Goal: Transaction & Acquisition: Purchase product/service

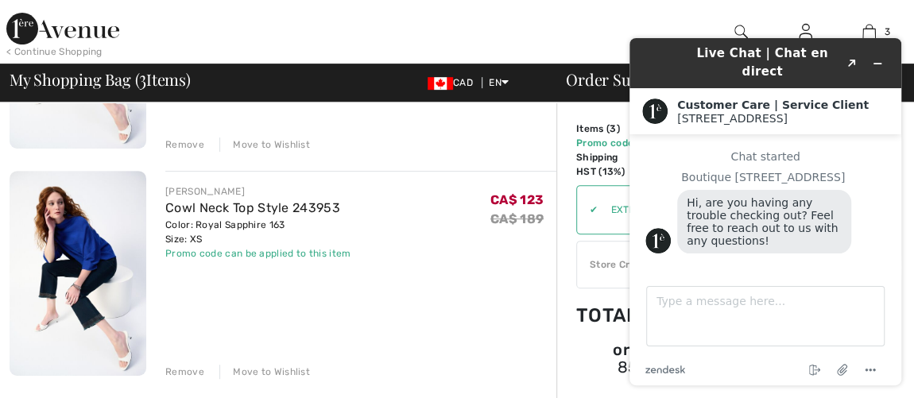
scroll to position [289, 0]
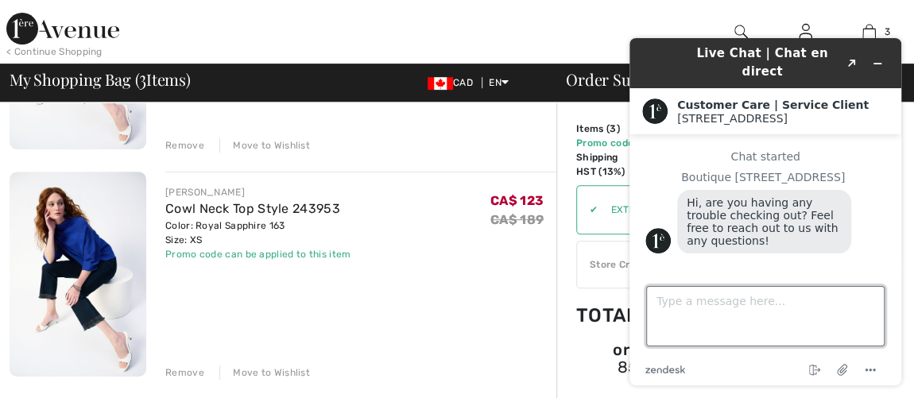
click at [664, 312] on textarea "Type a message here..." at bounding box center [765, 316] width 238 height 60
type textarea "D"
drag, startPoint x: 657, startPoint y: 312, endPoint x: 517, endPoint y: 432, distance: 183.7
click at [807, 300] on textarea "sizniis this STYLE #243953" at bounding box center [765, 316] width 238 height 60
click at [689, 300] on textarea "sizniis this STYLE #243953" at bounding box center [765, 316] width 238 height 60
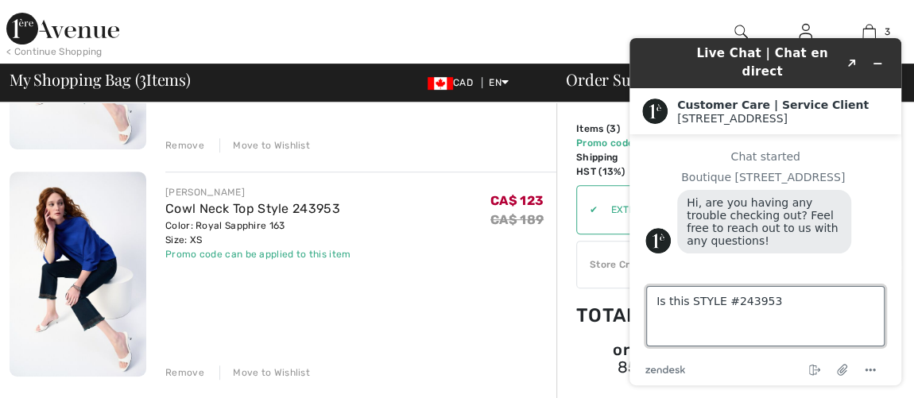
click at [796, 303] on textarea "Is this STYLE #243953" at bounding box center [765, 316] width 238 height 60
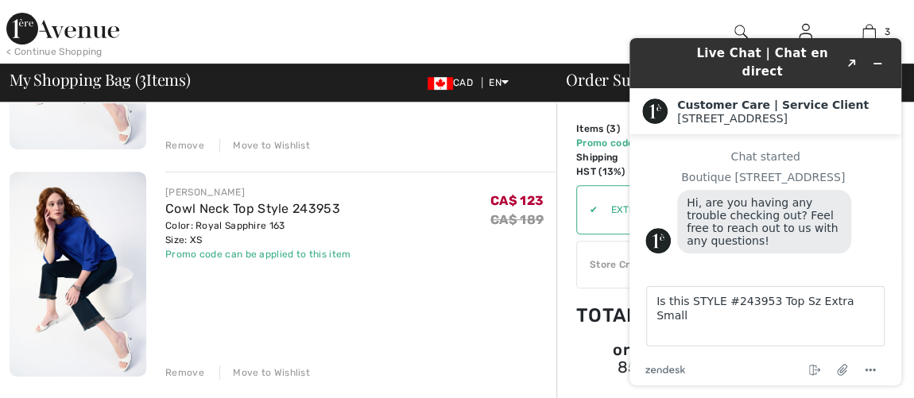
click at [912, 332] on div "Live Chat | Chat en direct Created with Sketch. Customer Care | Service Client …" at bounding box center [765, 211] width 297 height 373
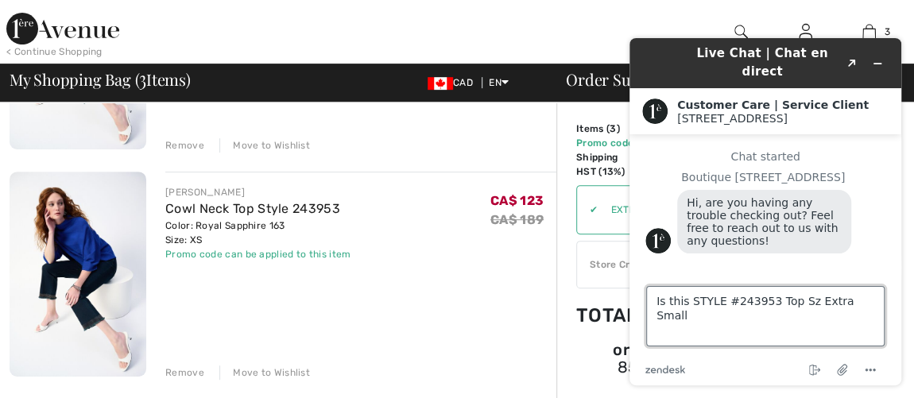
click at [662, 318] on textarea "Is this STYLE #243953 Top Sz Extra Small" at bounding box center [765, 316] width 238 height 60
click at [875, 307] on textarea "Is this STYLE #243953 Top Sz Extra Small" at bounding box center [765, 316] width 238 height 60
type textarea "Is this STYLE #243953 Top Sz Extra Small and Sz Small instock?"
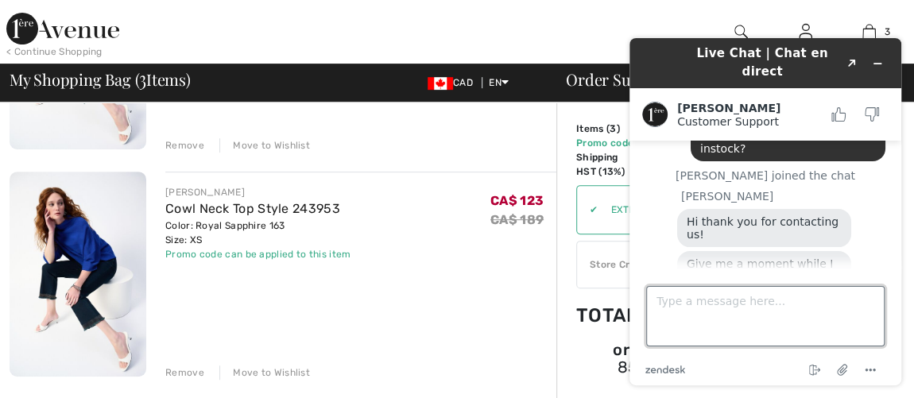
scroll to position [183, 0]
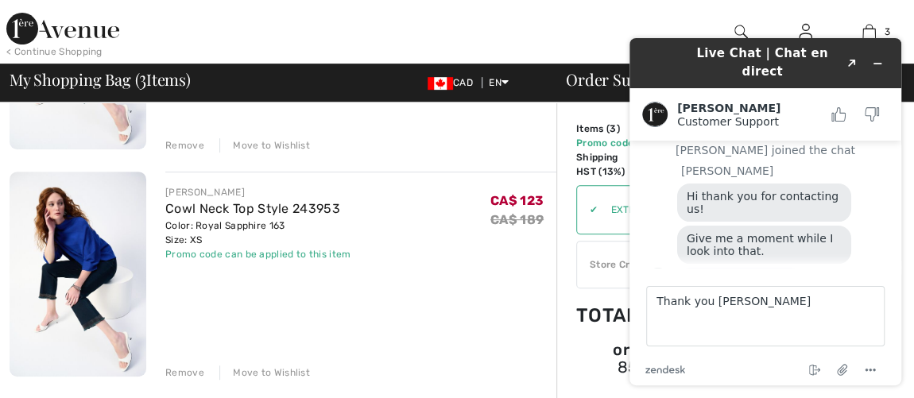
click at [850, 268] on div "They are in stock :)" at bounding box center [781, 282] width 208 height 29
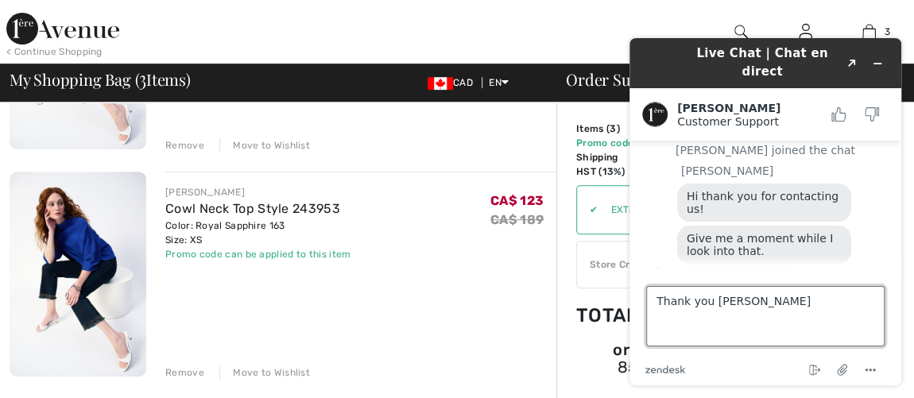
click at [747, 302] on textarea "Thank you Gul" at bounding box center [765, 316] width 238 height 60
type textarea "Thank you Giuliano"
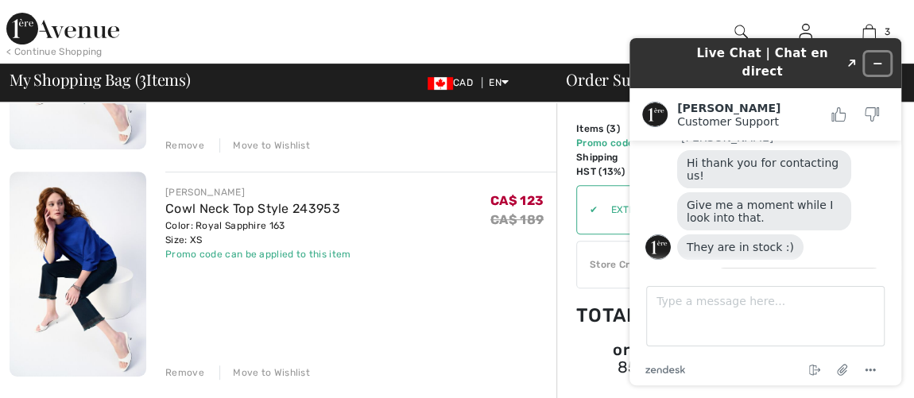
click at [876, 58] on icon "Minimize widget" at bounding box center [877, 63] width 11 height 11
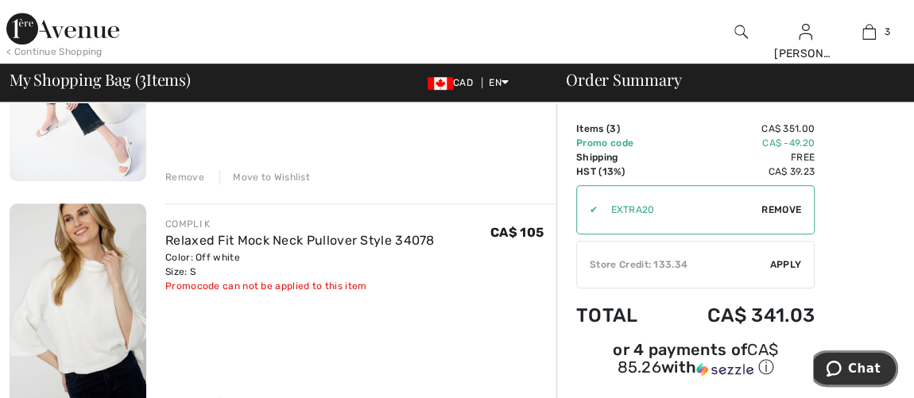
scroll to position [506, 0]
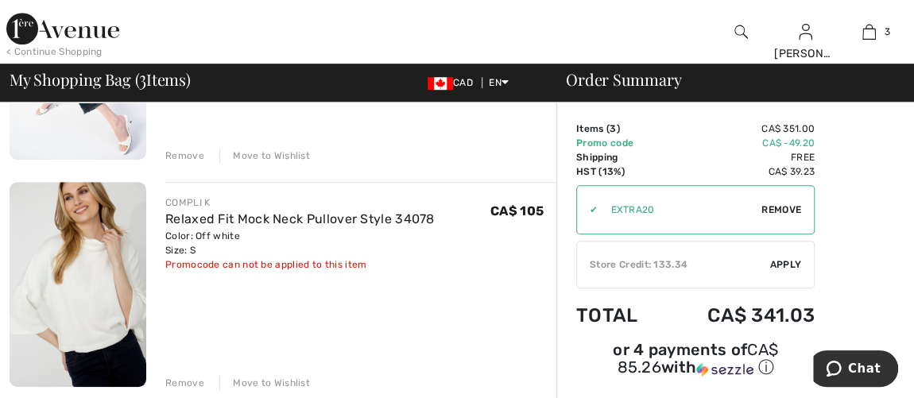
click at [188, 379] on div "Remove" at bounding box center [184, 383] width 39 height 14
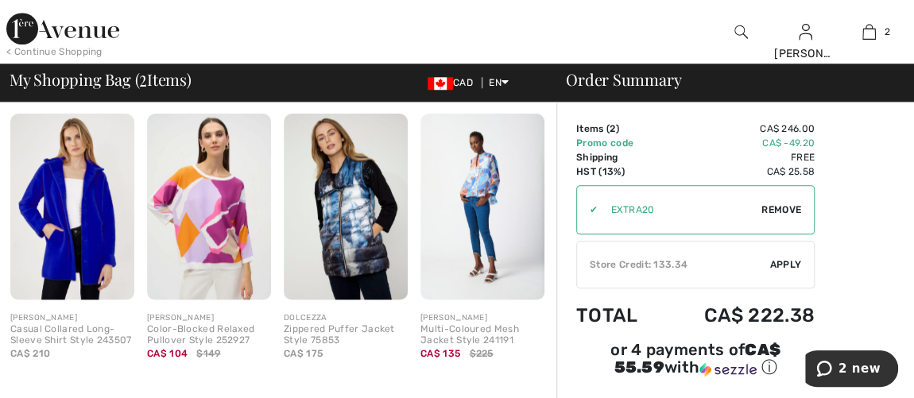
scroll to position [650, 0]
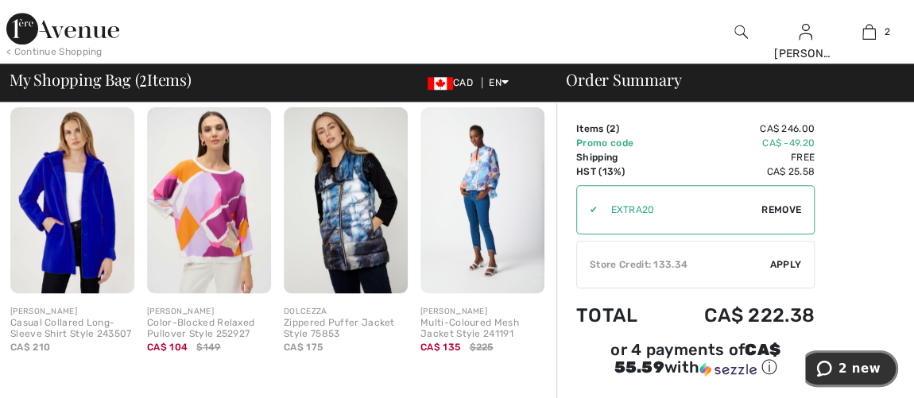
click at [829, 359] on button "2 new" at bounding box center [848, 369] width 99 height 37
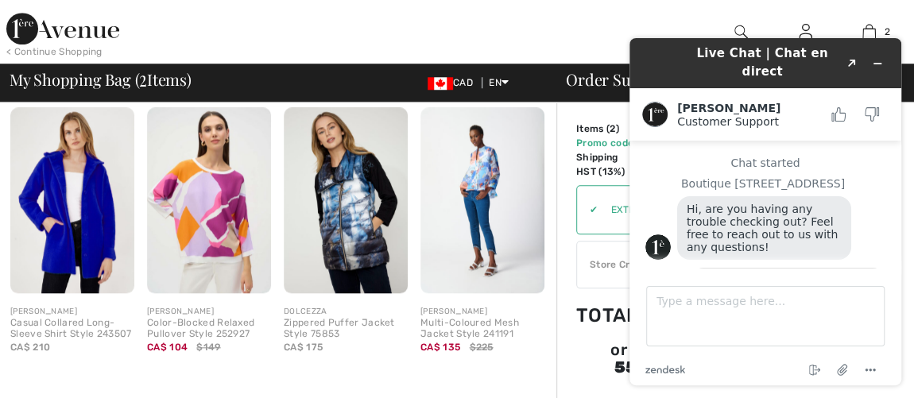
scroll to position [316, 0]
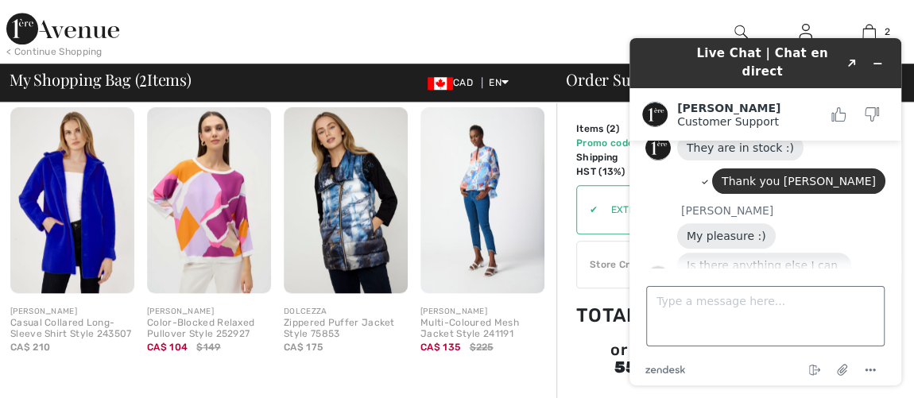
click at [660, 309] on textarea "Type a message here..." at bounding box center [765, 316] width 238 height 60
type textarea "No thank you"
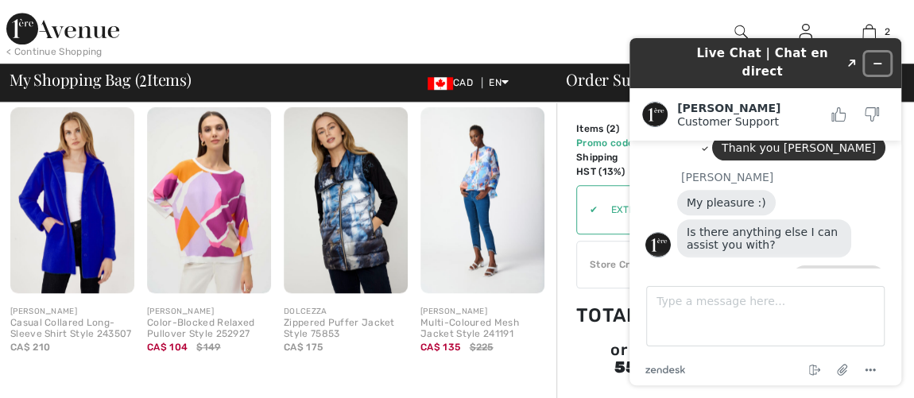
click at [877, 52] on button "Minimize widget" at bounding box center [877, 63] width 25 height 22
click at [877, 45] on div "2 Added to Bag Joseph Ribkoff Cowl Neck Top Style 243953 CA$ 123 CA$ 189 Color:…" at bounding box center [870, 32] width 64 height 64
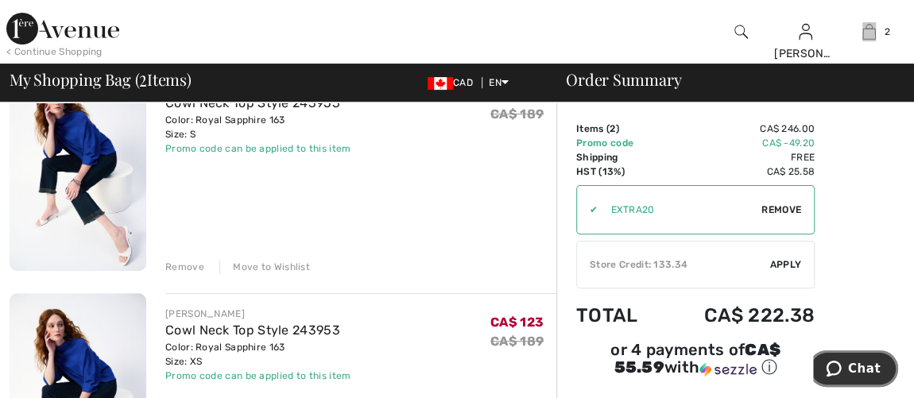
scroll to position [144, 0]
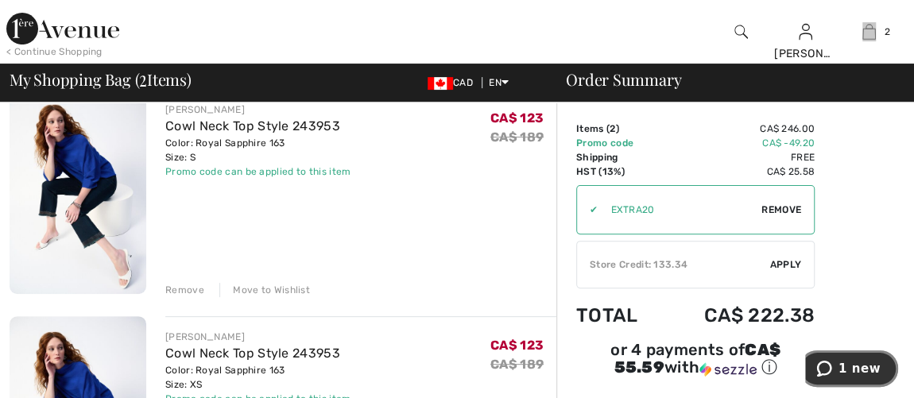
click at [831, 359] on button "1 new" at bounding box center [848, 369] width 99 height 37
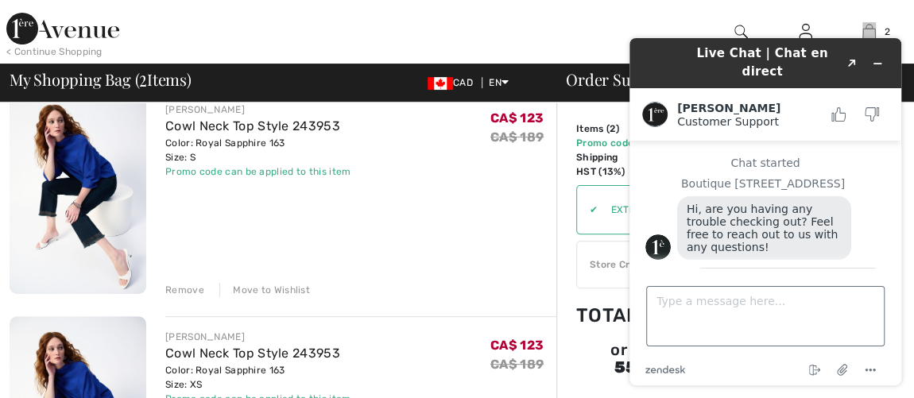
scroll to position [406, 0]
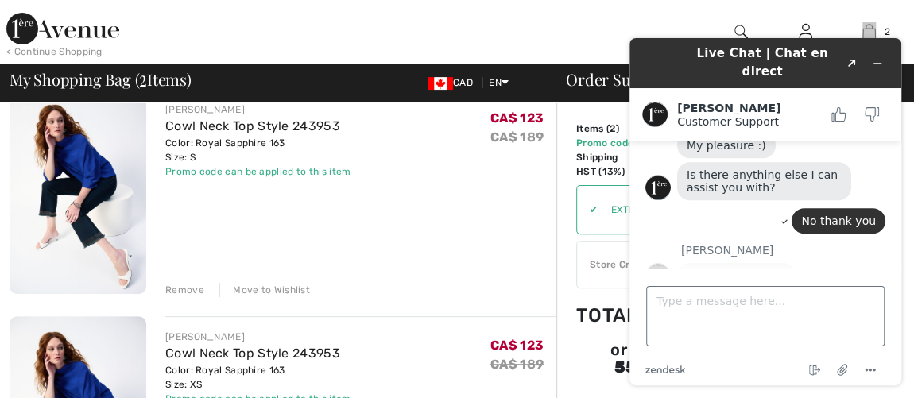
drag, startPoint x: 673, startPoint y: 222, endPoint x: 630, endPoint y: 227, distance: 43.3
click at [646, 244] on div "Giuliano Have a great day!" at bounding box center [765, 268] width 240 height 48
click at [876, 58] on icon "Minimize widget" at bounding box center [877, 63] width 11 height 11
click at [875, 51] on div "2 Added to Bag Joseph Ribkoff Cowl Neck Top Style 243953 CA$ 123 CA$ 189 Color:…" at bounding box center [870, 32] width 64 height 64
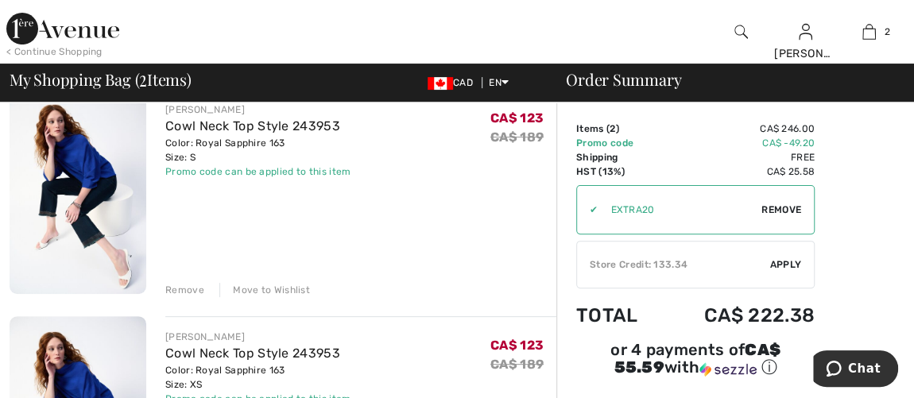
click at [619, 263] on div "Store Credit: 133.34" at bounding box center [673, 265] width 193 height 14
click at [0, 0] on div at bounding box center [0, 0] width 0 height 0
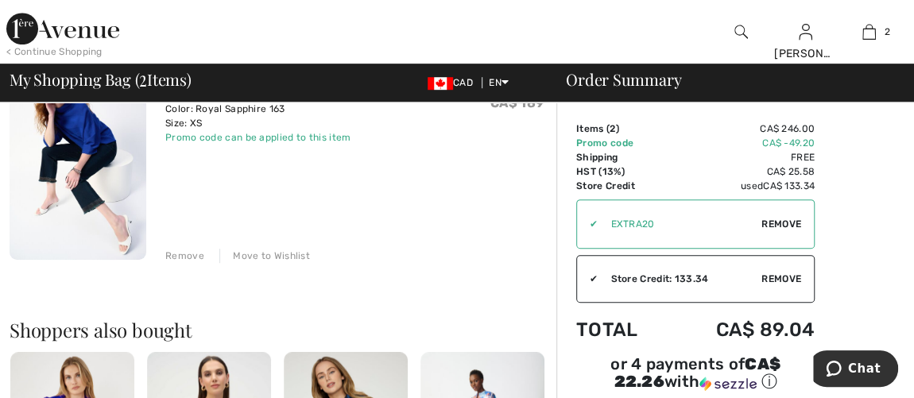
scroll to position [433, 0]
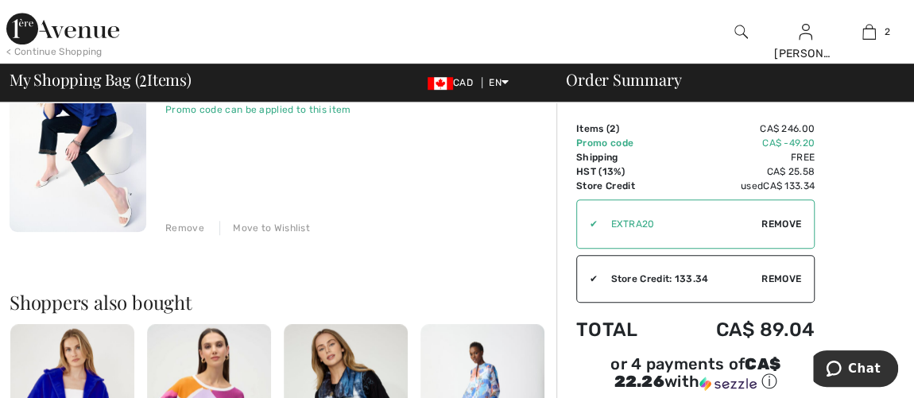
click at [486, 218] on div "Remove Move to Wishlist" at bounding box center [360, 226] width 391 height 17
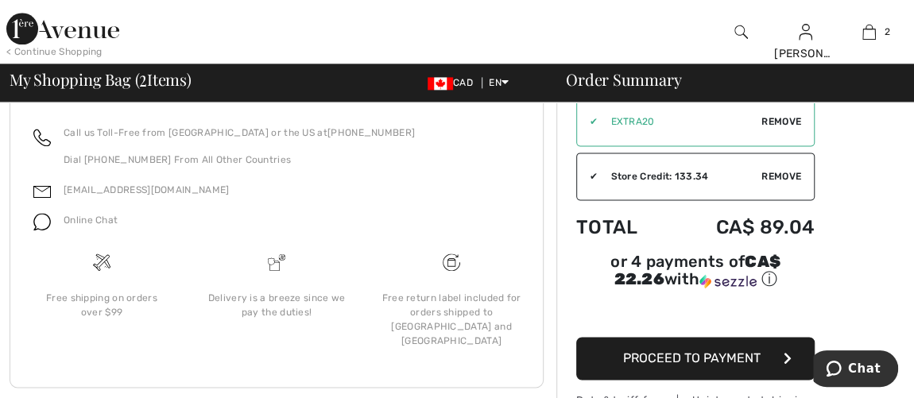
scroll to position [1005, 0]
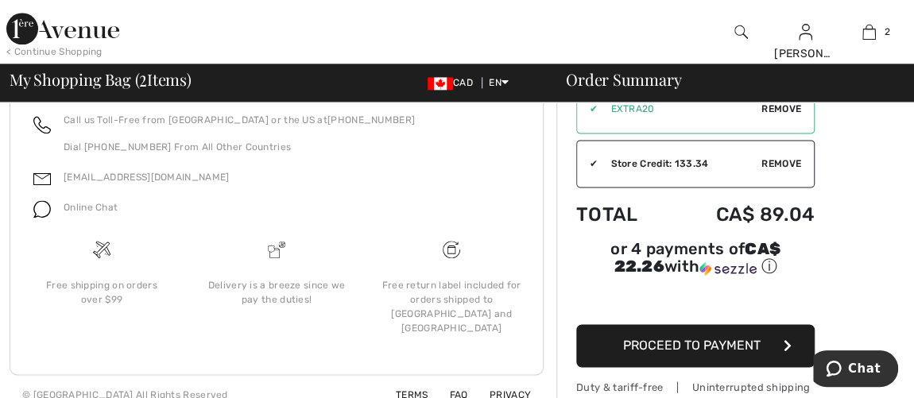
click at [699, 339] on button "Proceed to Payment" at bounding box center [695, 345] width 238 height 43
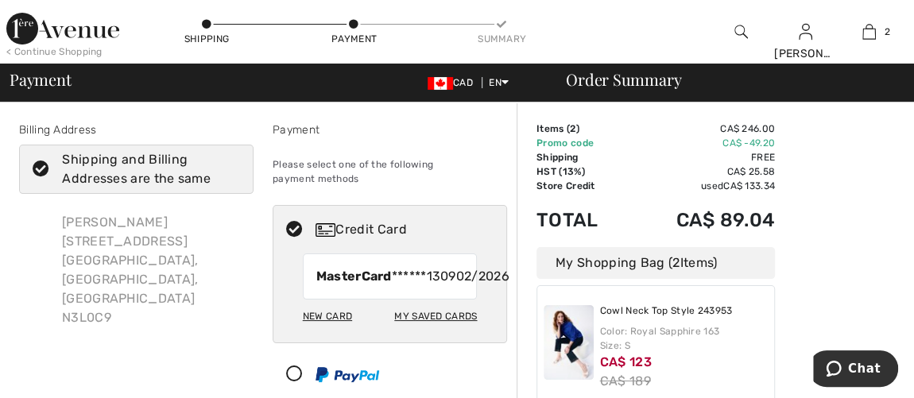
click at [423, 330] on div "My Saved Cards" at bounding box center [435, 316] width 83 height 27
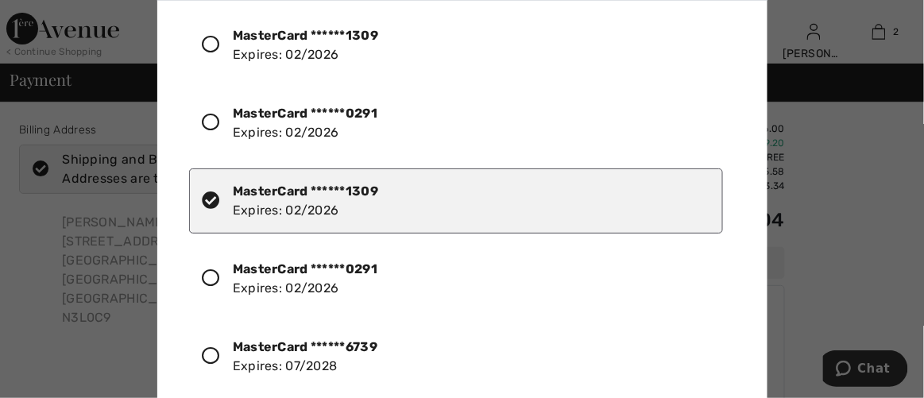
scroll to position [41, 0]
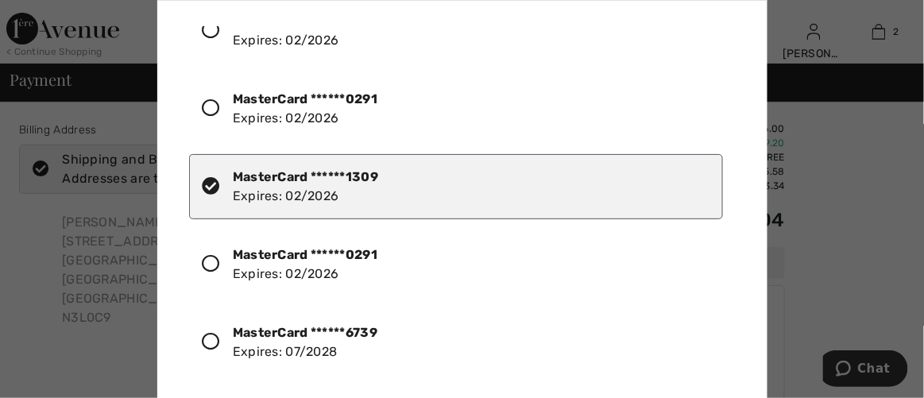
click at [215, 338] on icon at bounding box center [211, 341] width 17 height 17
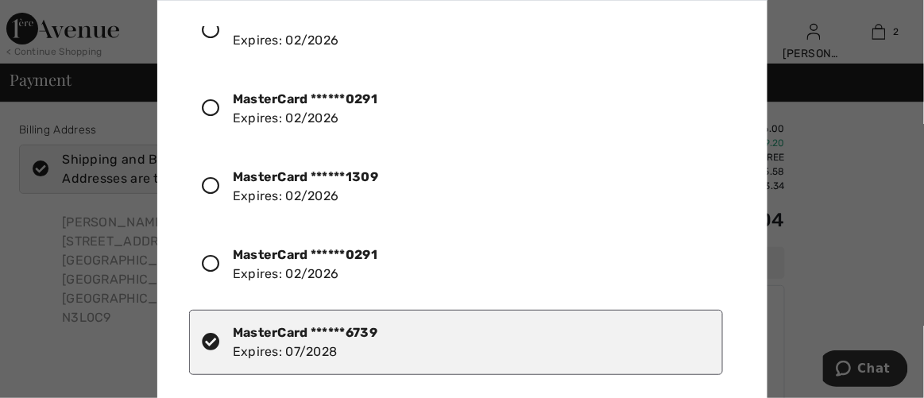
click at [60, 246] on div at bounding box center [462, 199] width 924 height 398
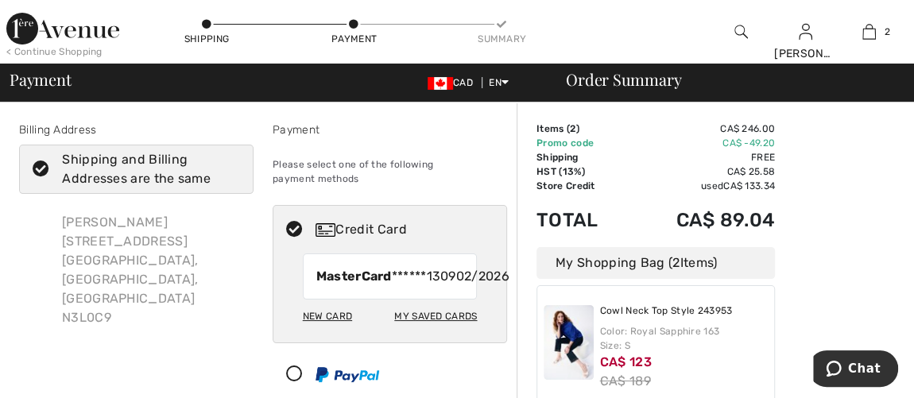
click at [431, 330] on div "My Saved Cards" at bounding box center [435, 316] width 83 height 27
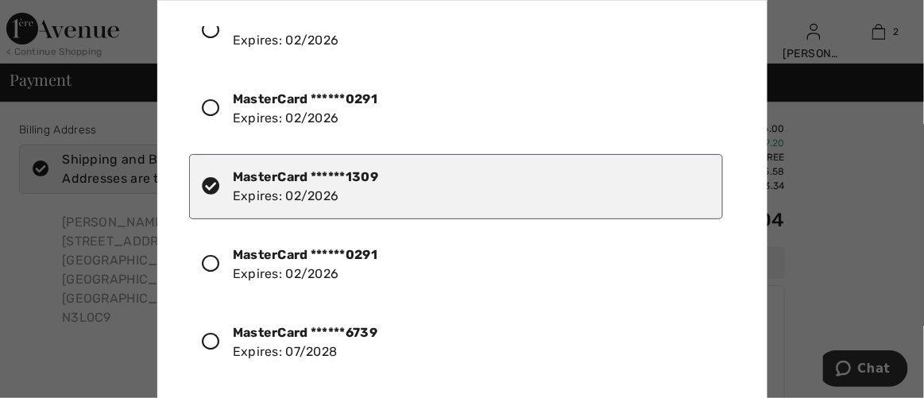
click at [207, 338] on icon at bounding box center [211, 341] width 17 height 17
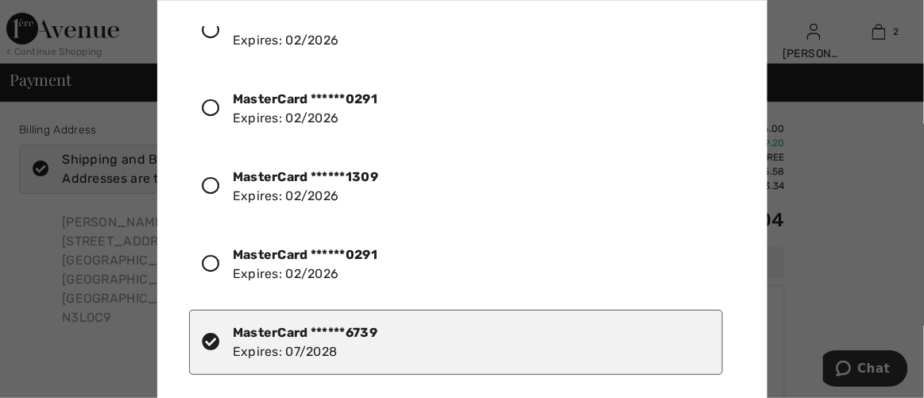
click at [132, 281] on div at bounding box center [462, 199] width 924 height 398
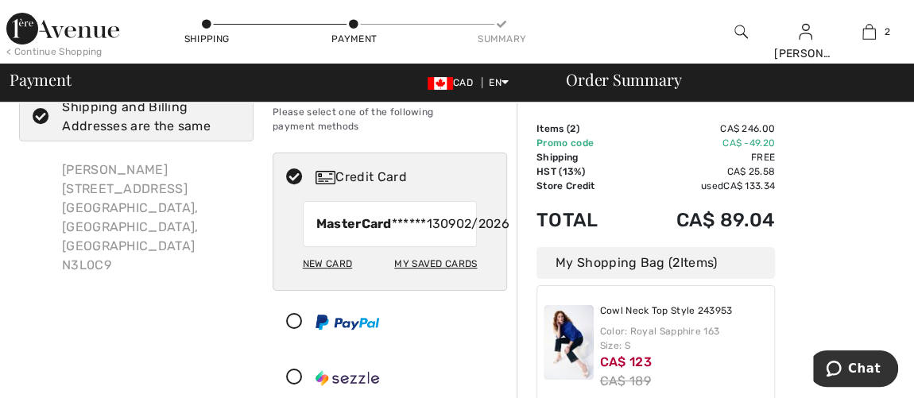
scroll to position [144, 0]
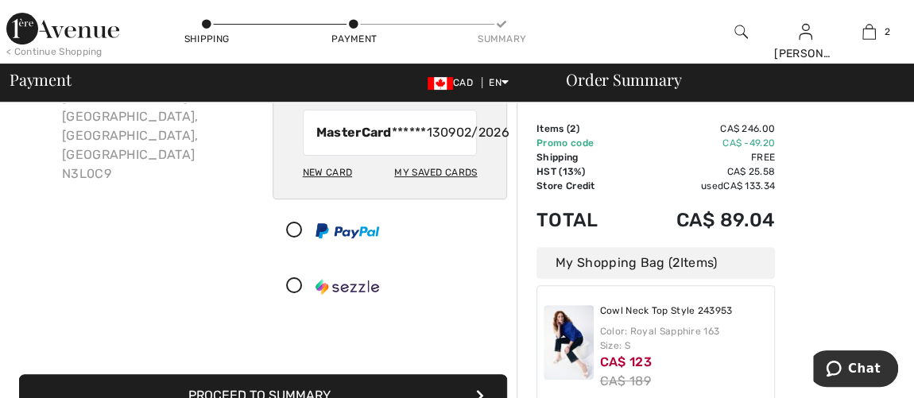
click at [327, 186] on div "New Card" at bounding box center [327, 172] width 49 height 27
radio input "true"
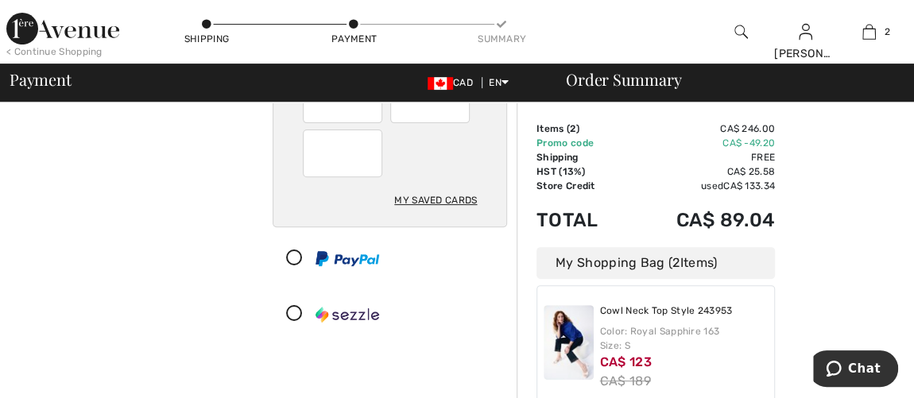
scroll to position [289, 0]
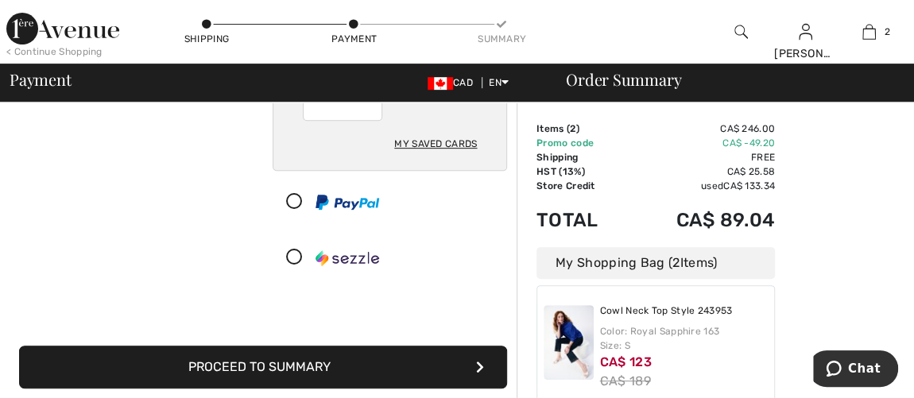
click at [318, 354] on button "Proceed to Summary" at bounding box center [263, 367] width 488 height 43
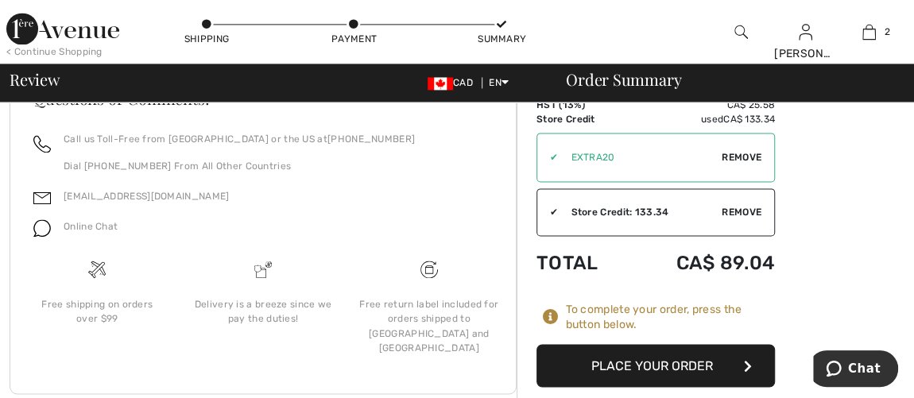
scroll to position [1196, 0]
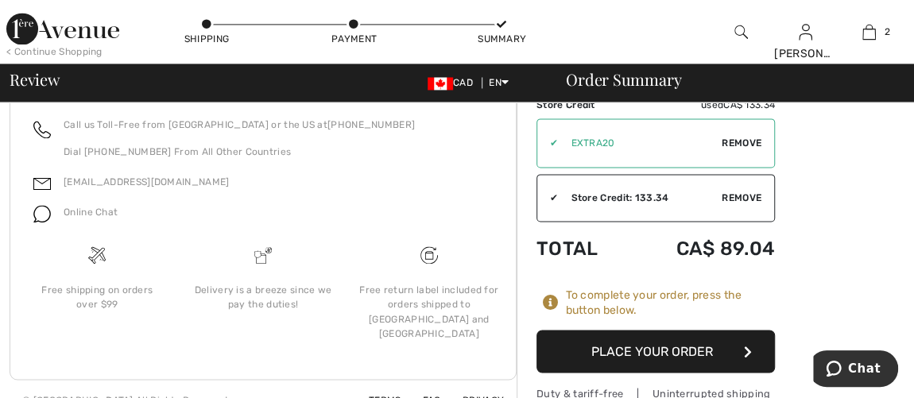
click at [621, 334] on button "Place Your Order" at bounding box center [656, 351] width 238 height 43
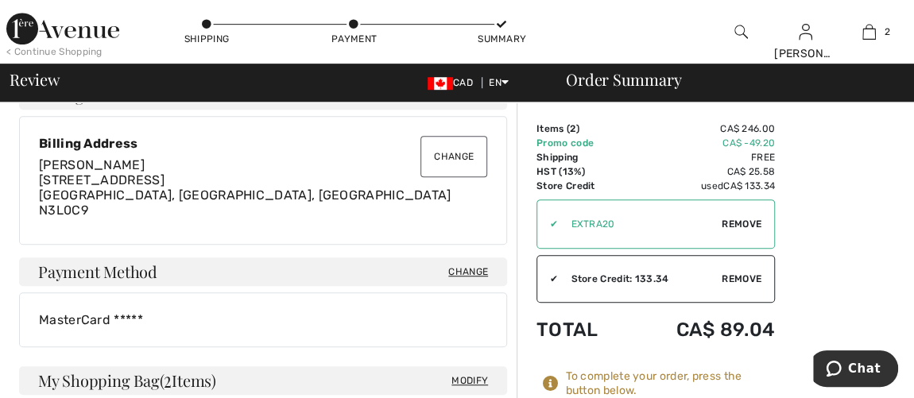
scroll to position [433, 0]
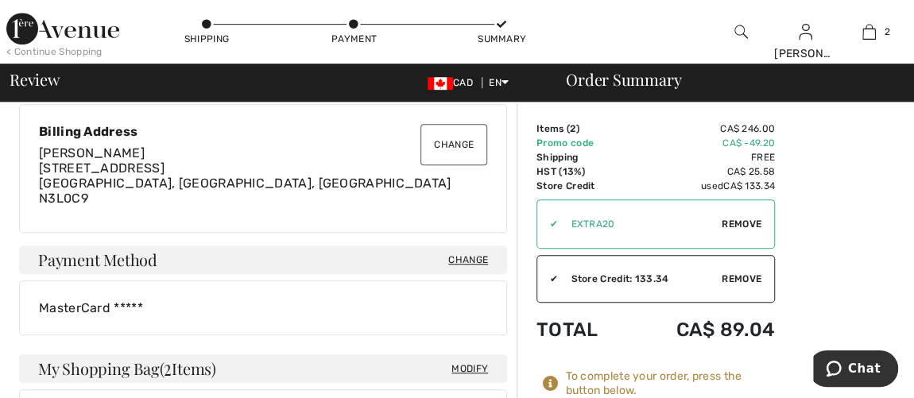
click at [152, 312] on div "MasterCard *****" at bounding box center [263, 307] width 448 height 15
click at [460, 261] on span "Change" at bounding box center [468, 260] width 40 height 14
click at [464, 255] on span "Change" at bounding box center [468, 260] width 40 height 14
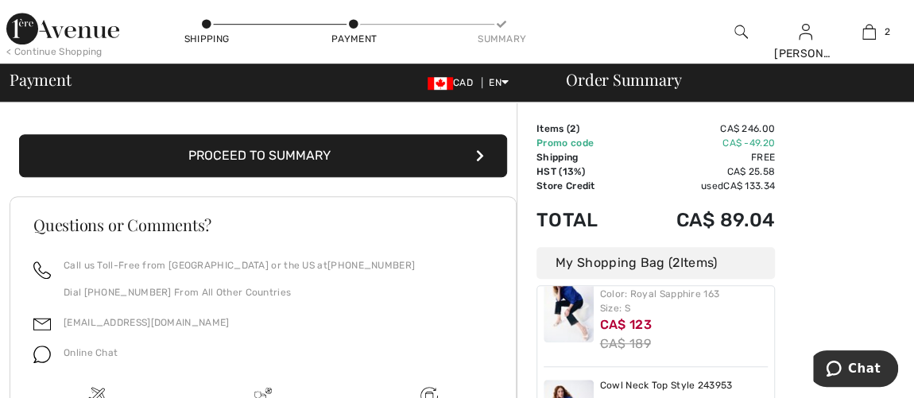
scroll to position [427, 0]
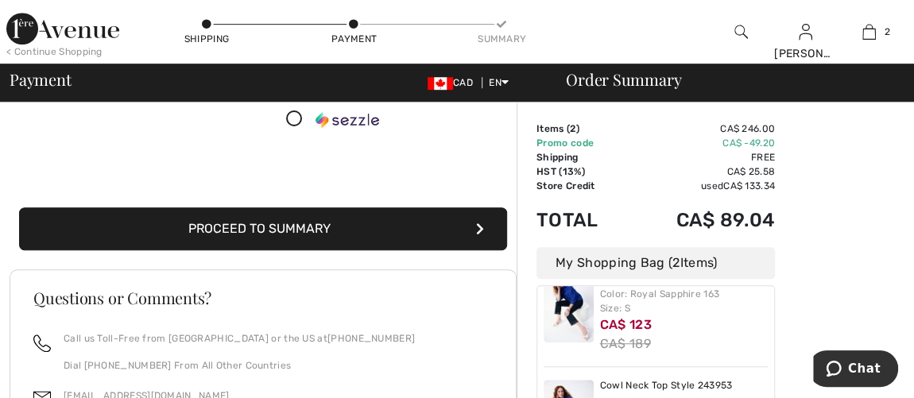
click at [272, 223] on button "Proceed to Summary" at bounding box center [263, 228] width 488 height 43
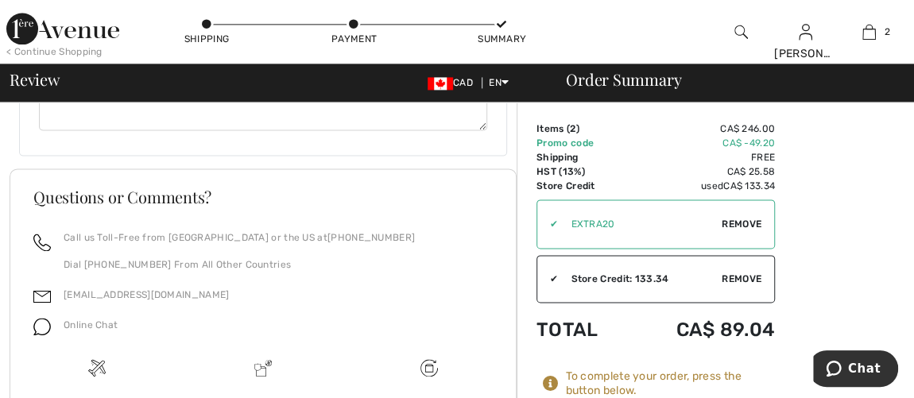
scroll to position [1156, 0]
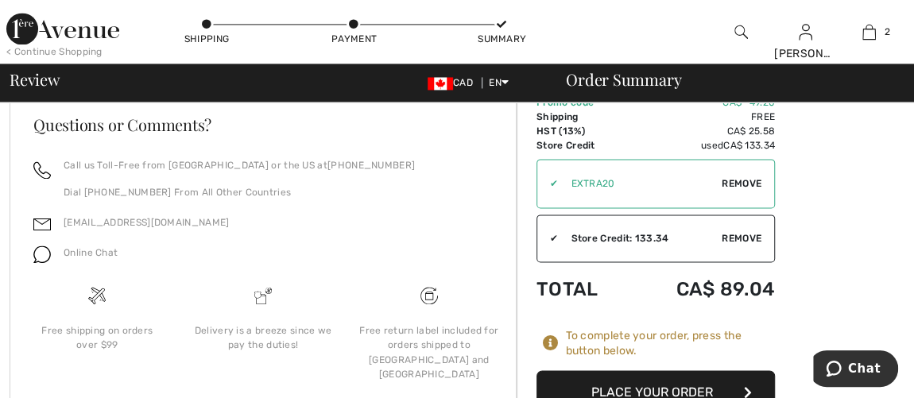
click at [670, 370] on button "Place Your Order" at bounding box center [656, 391] width 238 height 43
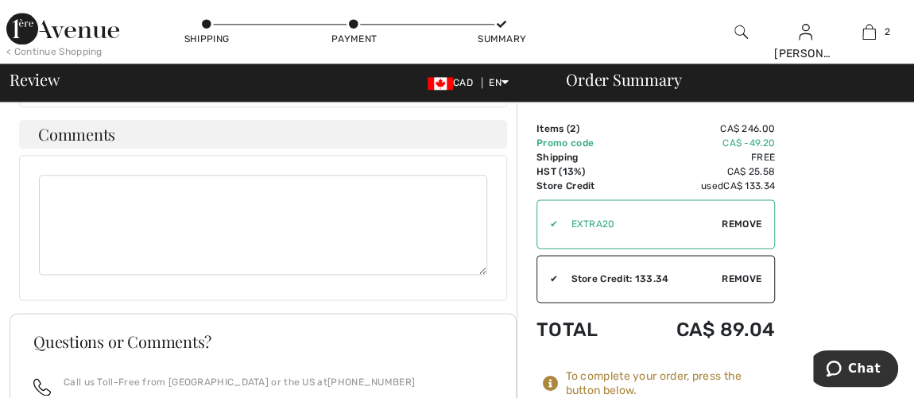
scroll to position [794, 0]
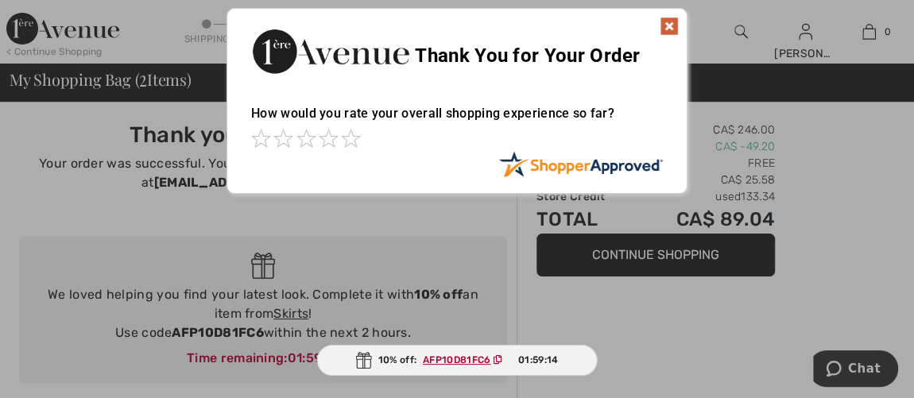
click at [676, 22] on img at bounding box center [669, 26] width 19 height 19
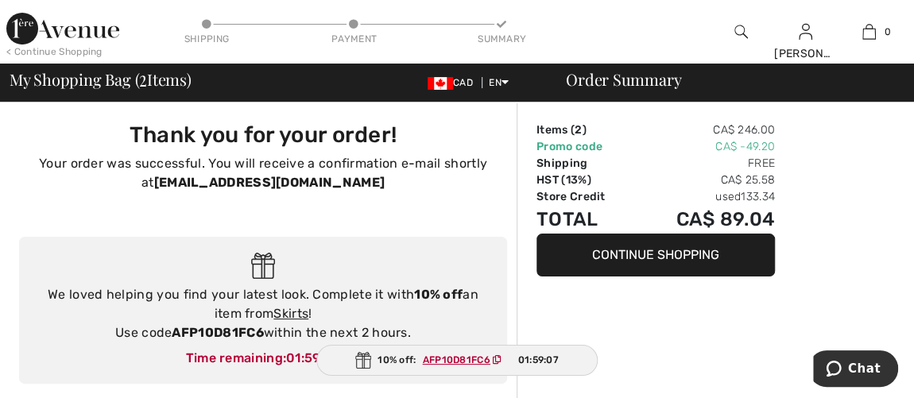
click at [471, 357] on ins "AFP10D81FC6" at bounding box center [457, 359] width 68 height 11
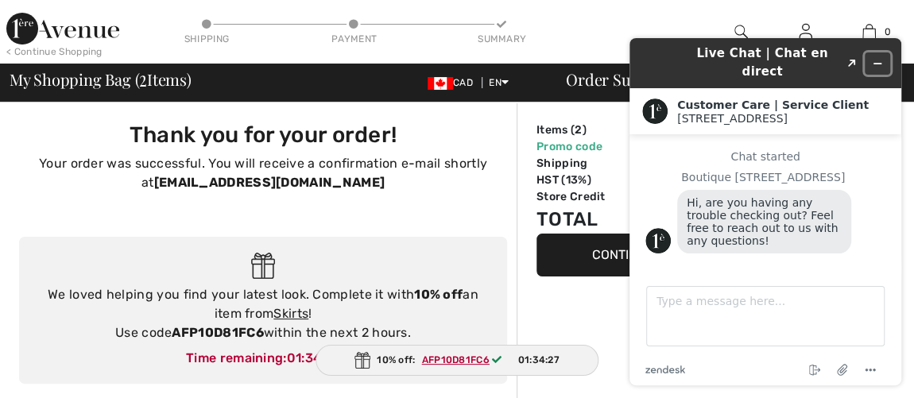
click at [874, 58] on icon "Minimize widget" at bounding box center [877, 63] width 11 height 11
